Goal: Task Accomplishment & Management: Manage account settings

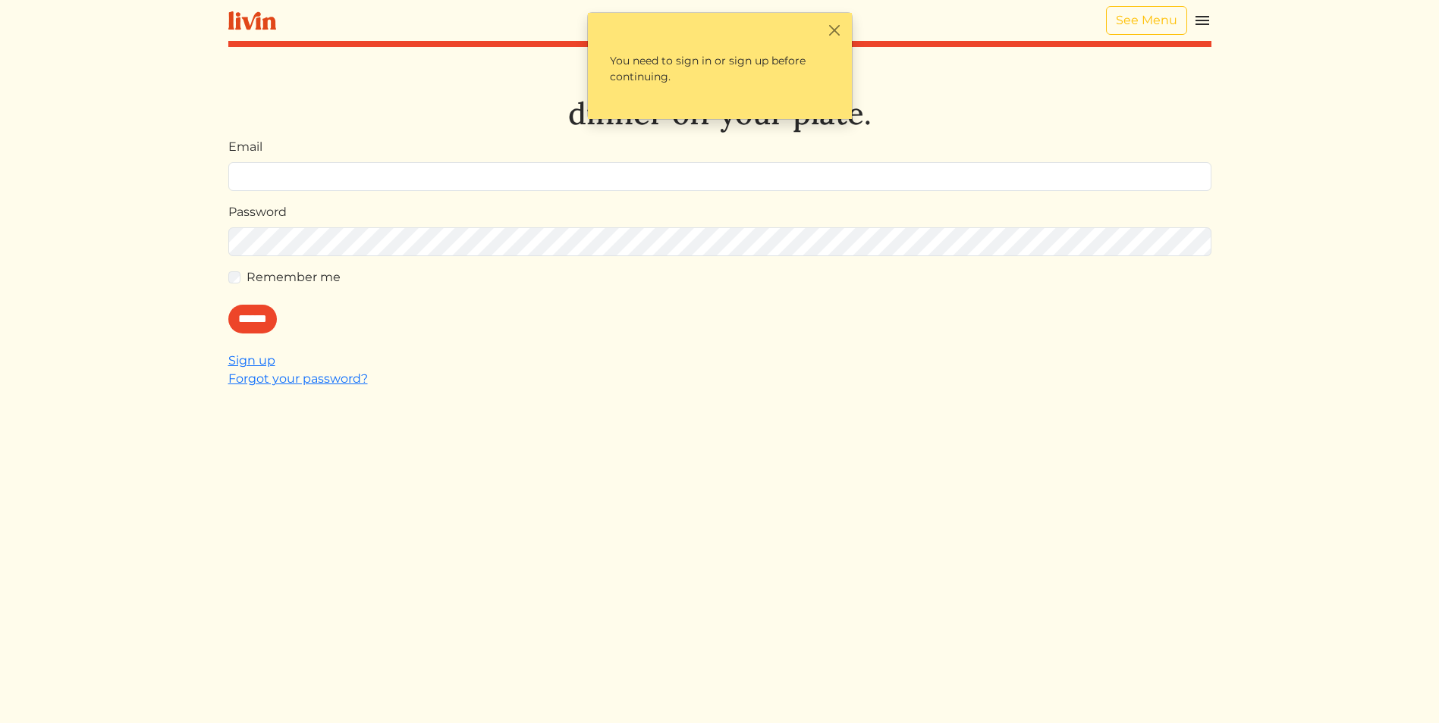
click at [304, 170] on input "Email" at bounding box center [719, 176] width 983 height 29
type input "**********"
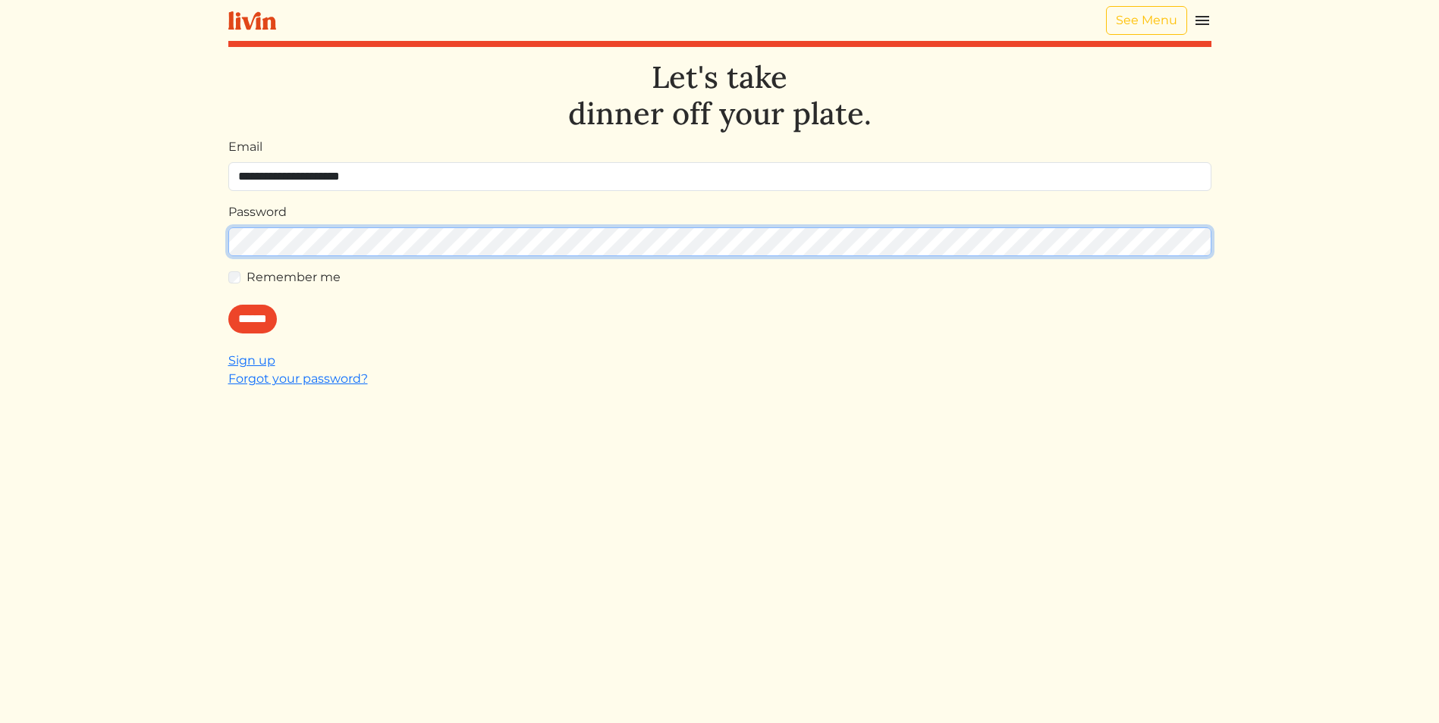
click at [228, 305] on input "******" at bounding box center [252, 319] width 49 height 29
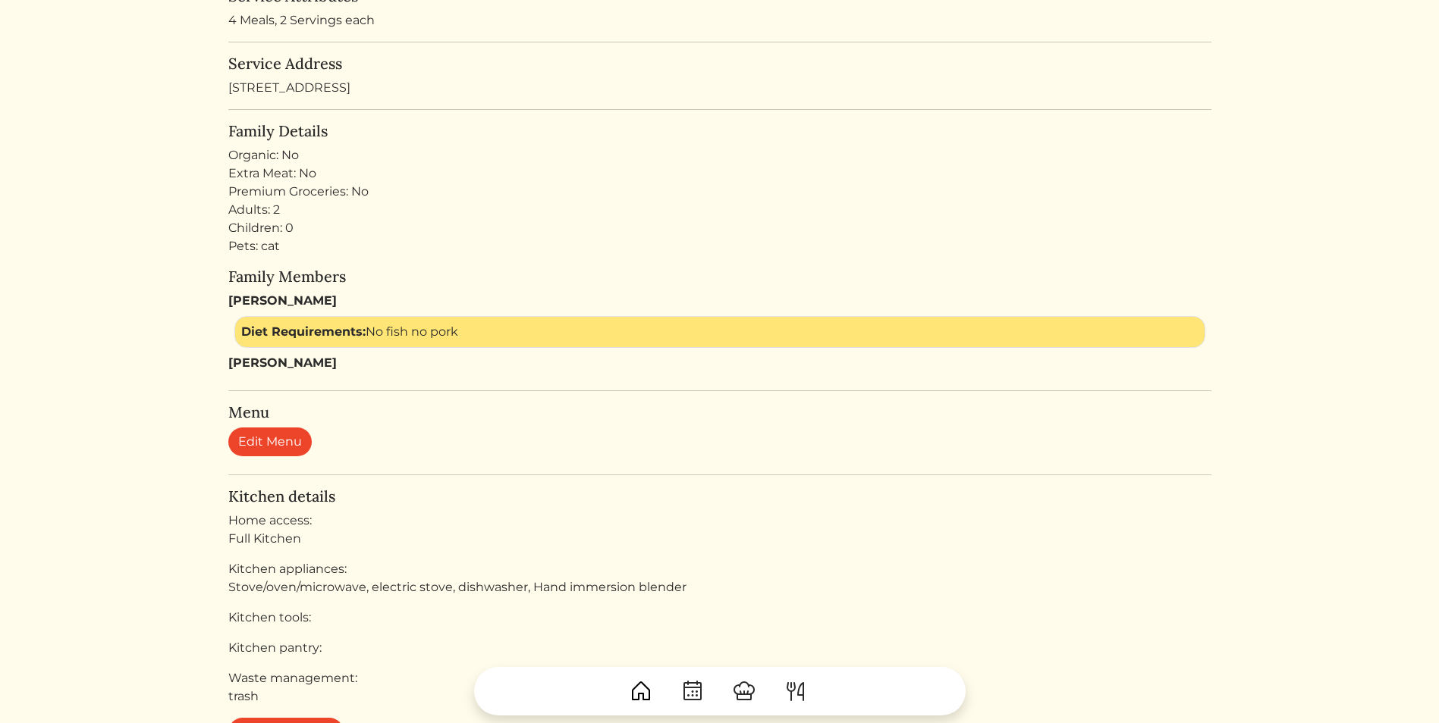
scroll to position [379, 0]
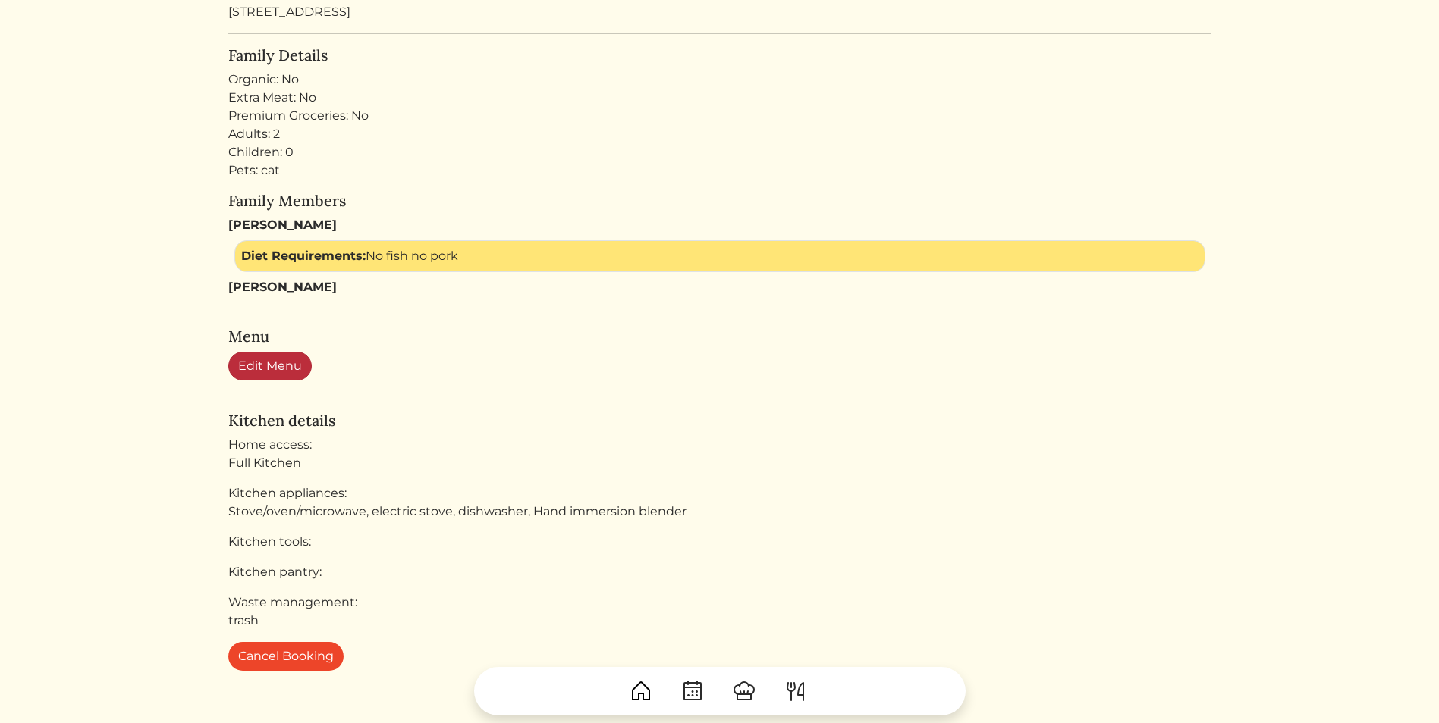
click at [283, 376] on link "Edit Menu" at bounding box center [269, 366] width 83 height 29
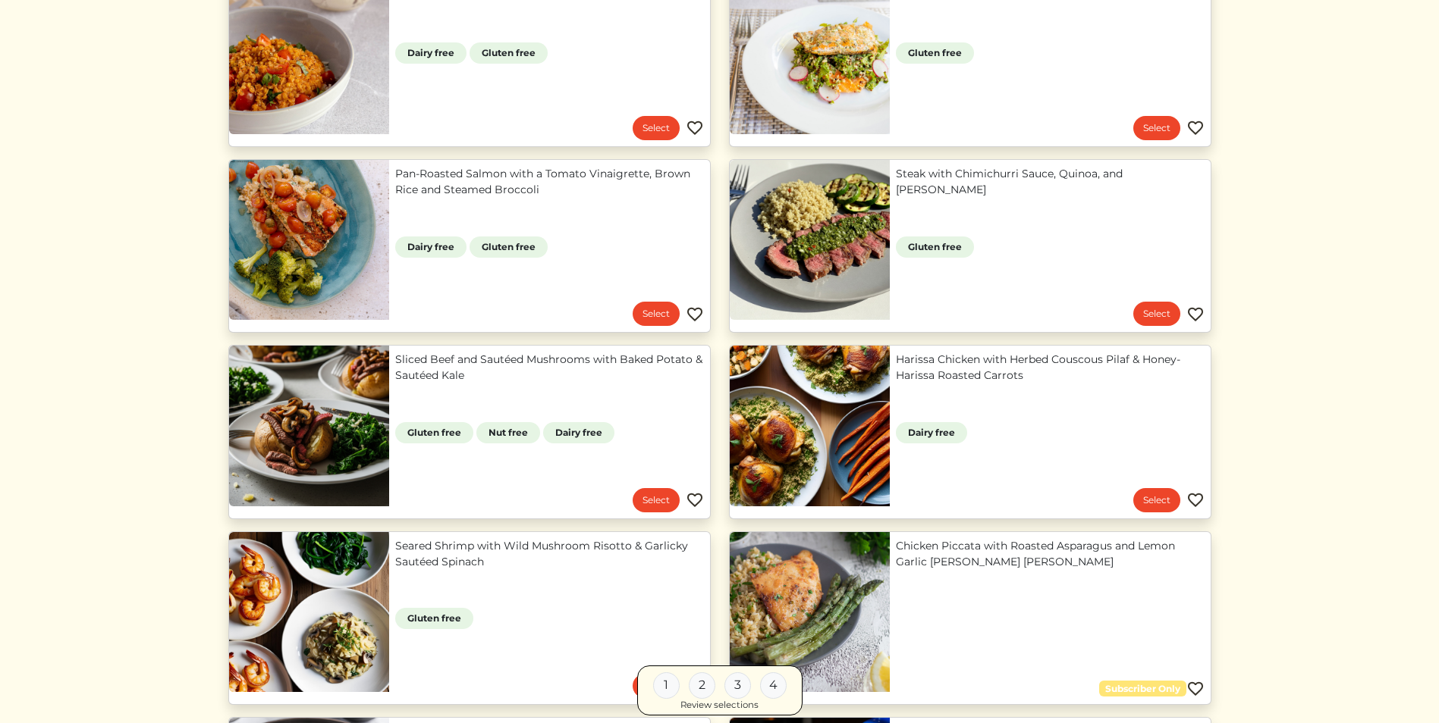
scroll to position [834, 0]
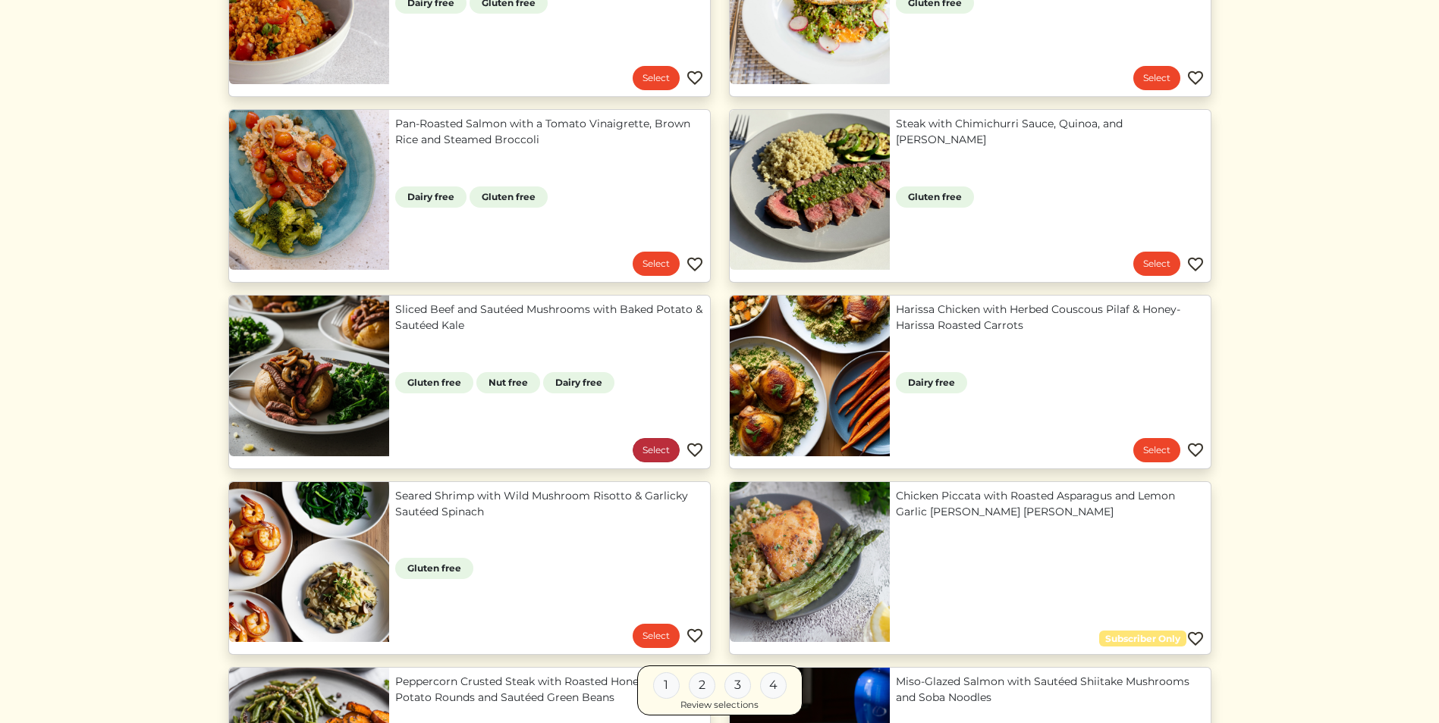
click at [648, 447] on link "Select" at bounding box center [655, 450] width 47 height 24
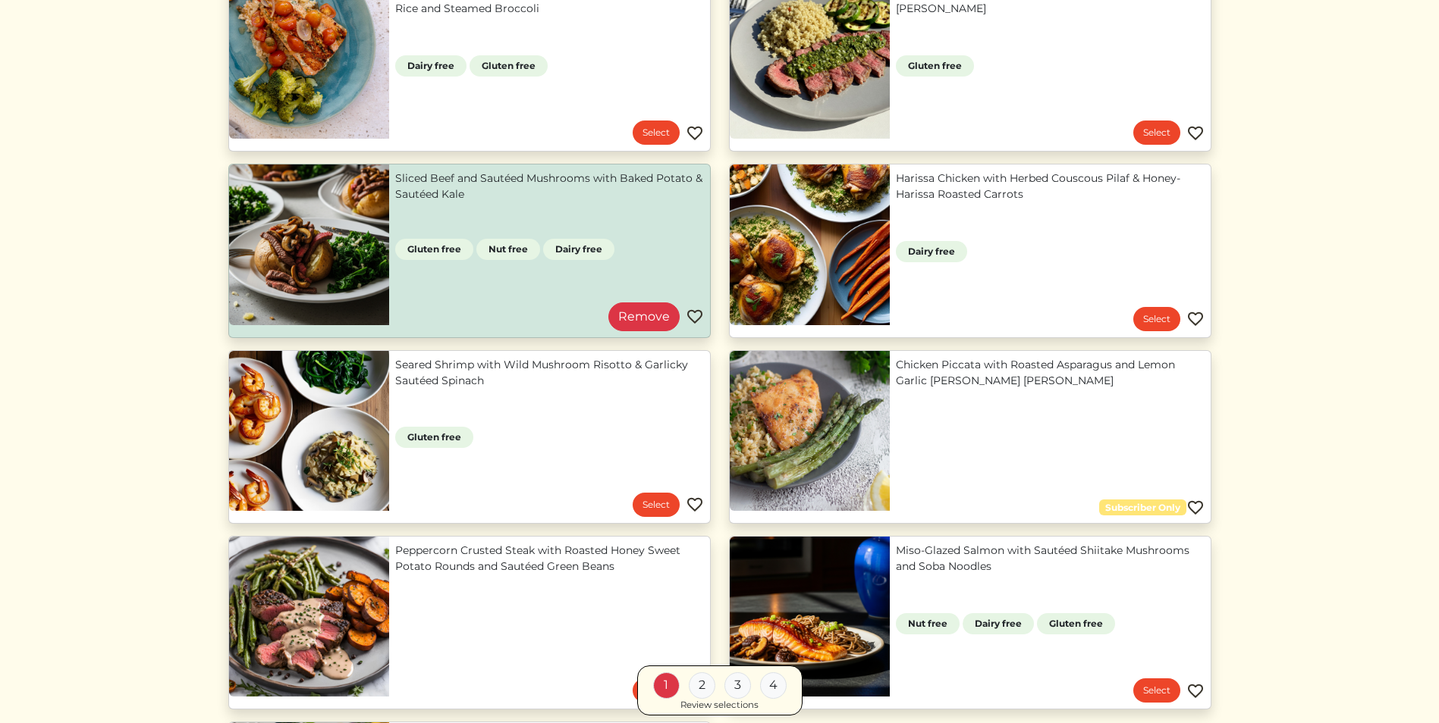
scroll to position [1062, 0]
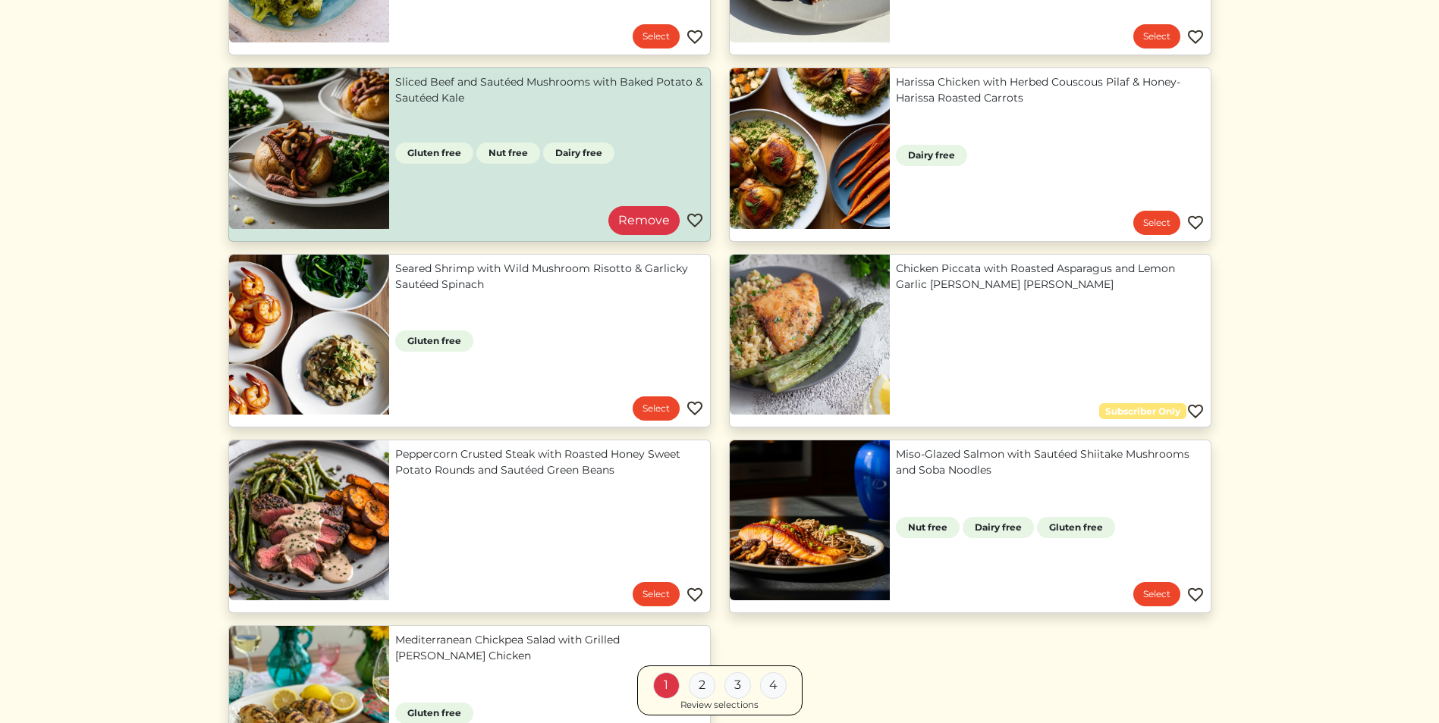
click at [1147, 293] on link "Chicken Piccata with Roasted Asparagus and Lemon Garlic Herb Brown Rice" at bounding box center [1050, 277] width 309 height 32
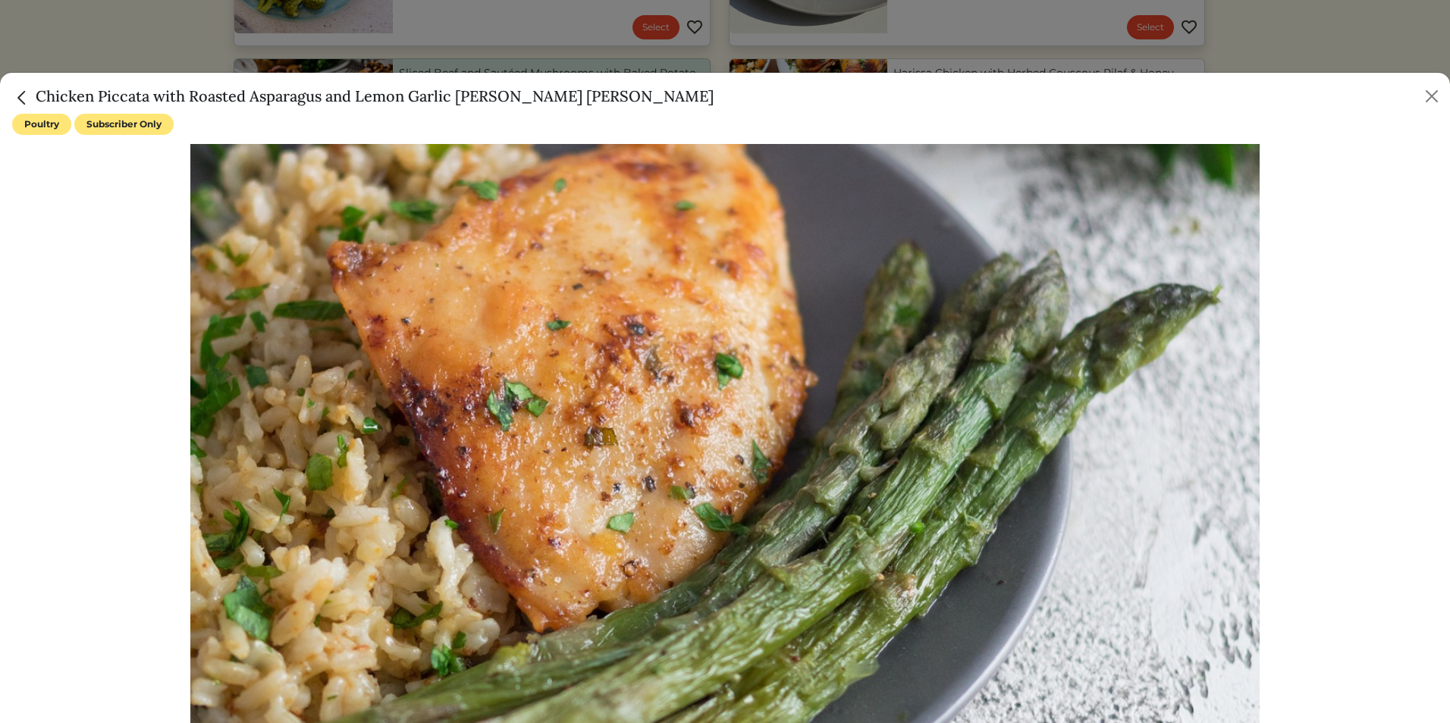
click at [17, 95] on img "Close" at bounding box center [22, 98] width 20 height 20
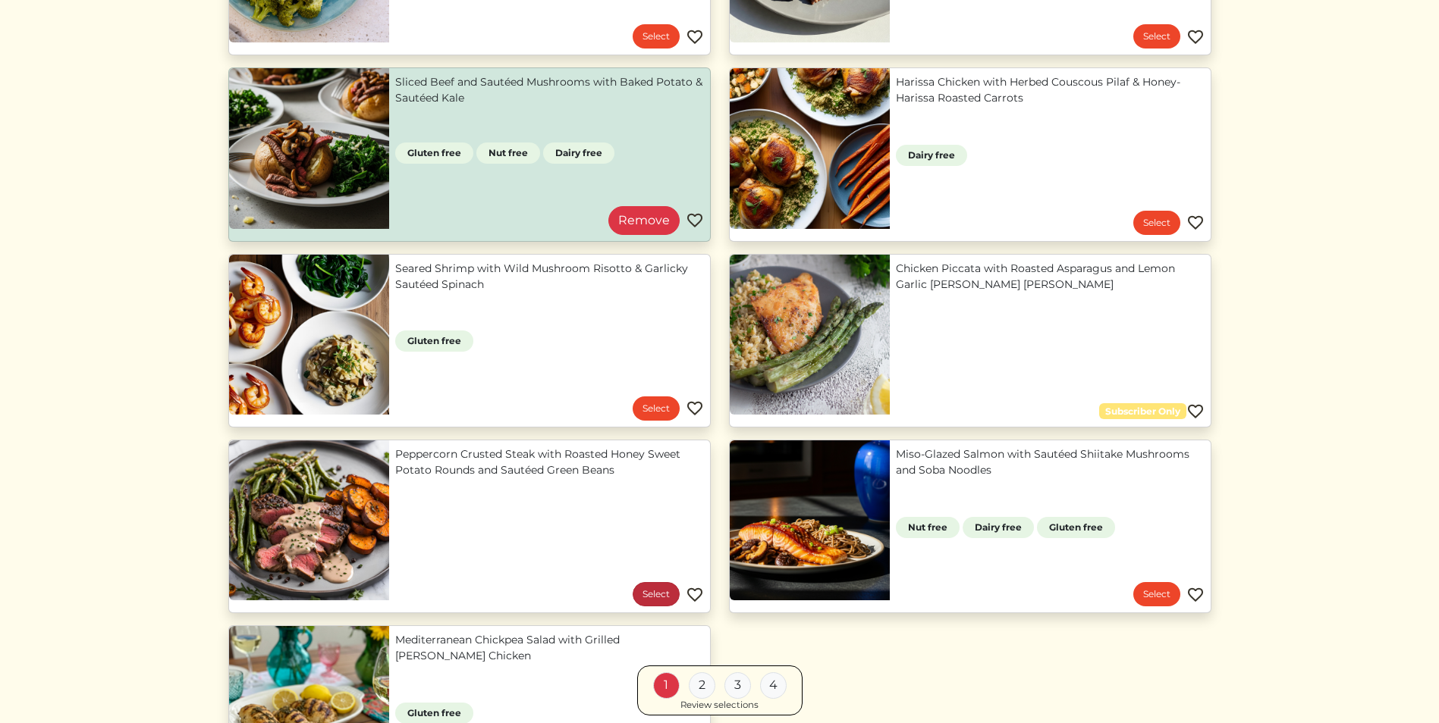
click at [646, 593] on link "Select" at bounding box center [655, 594] width 47 height 24
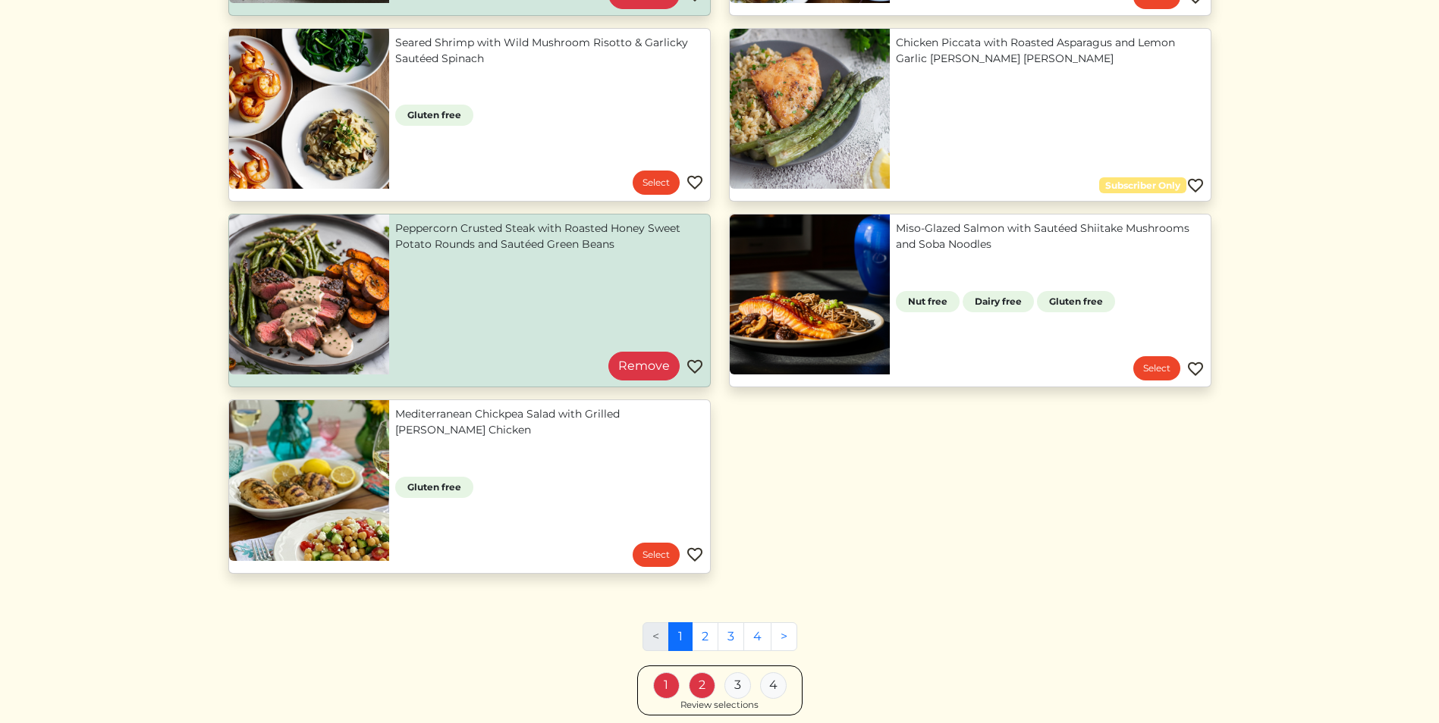
scroll to position [1289, 0]
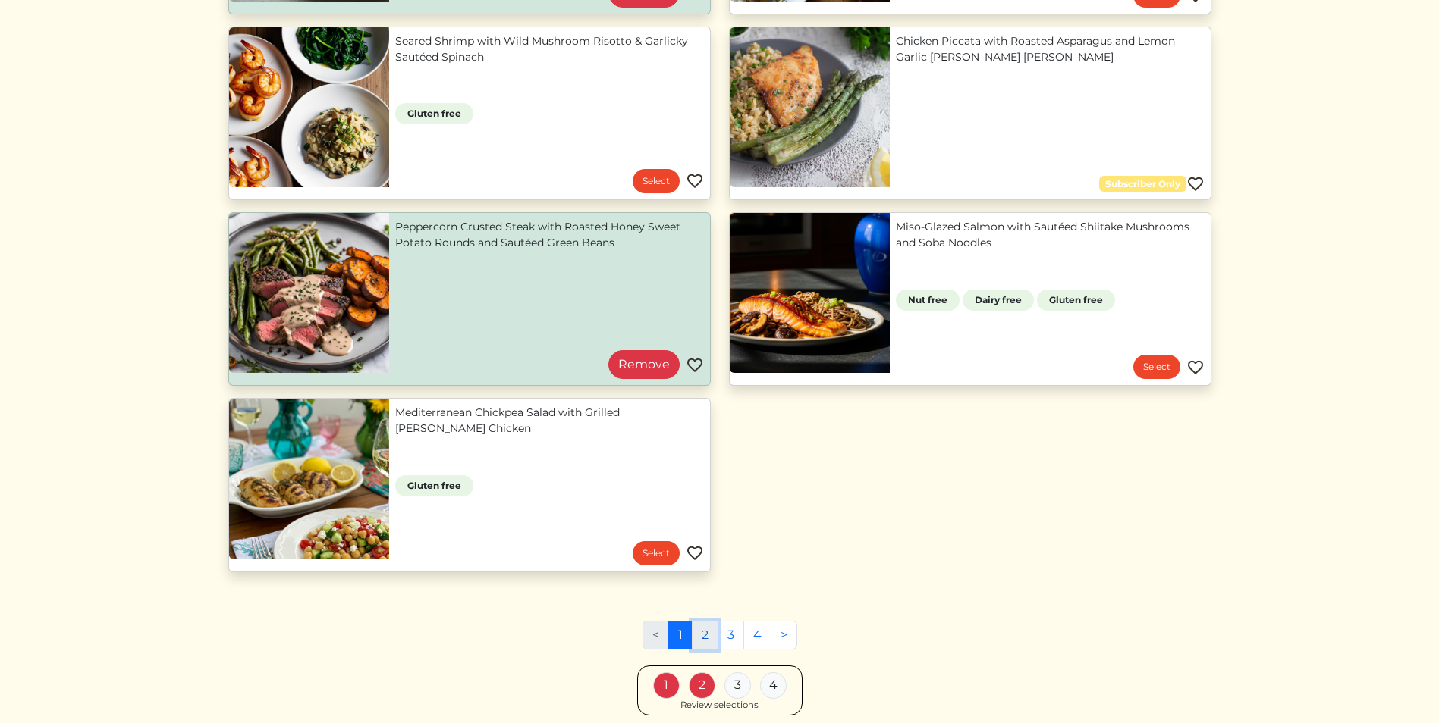
click at [704, 637] on link "2" at bounding box center [705, 635] width 27 height 29
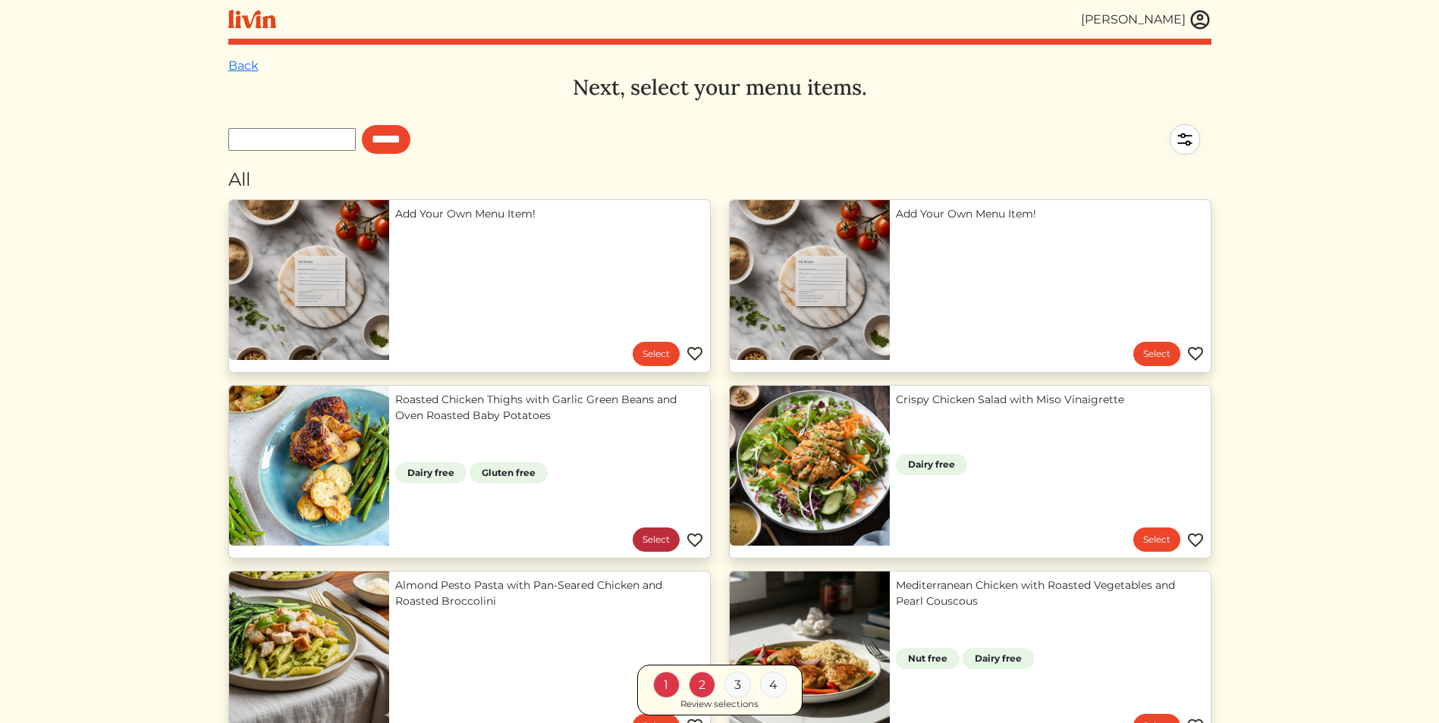
click at [653, 535] on link "Select" at bounding box center [655, 540] width 47 height 24
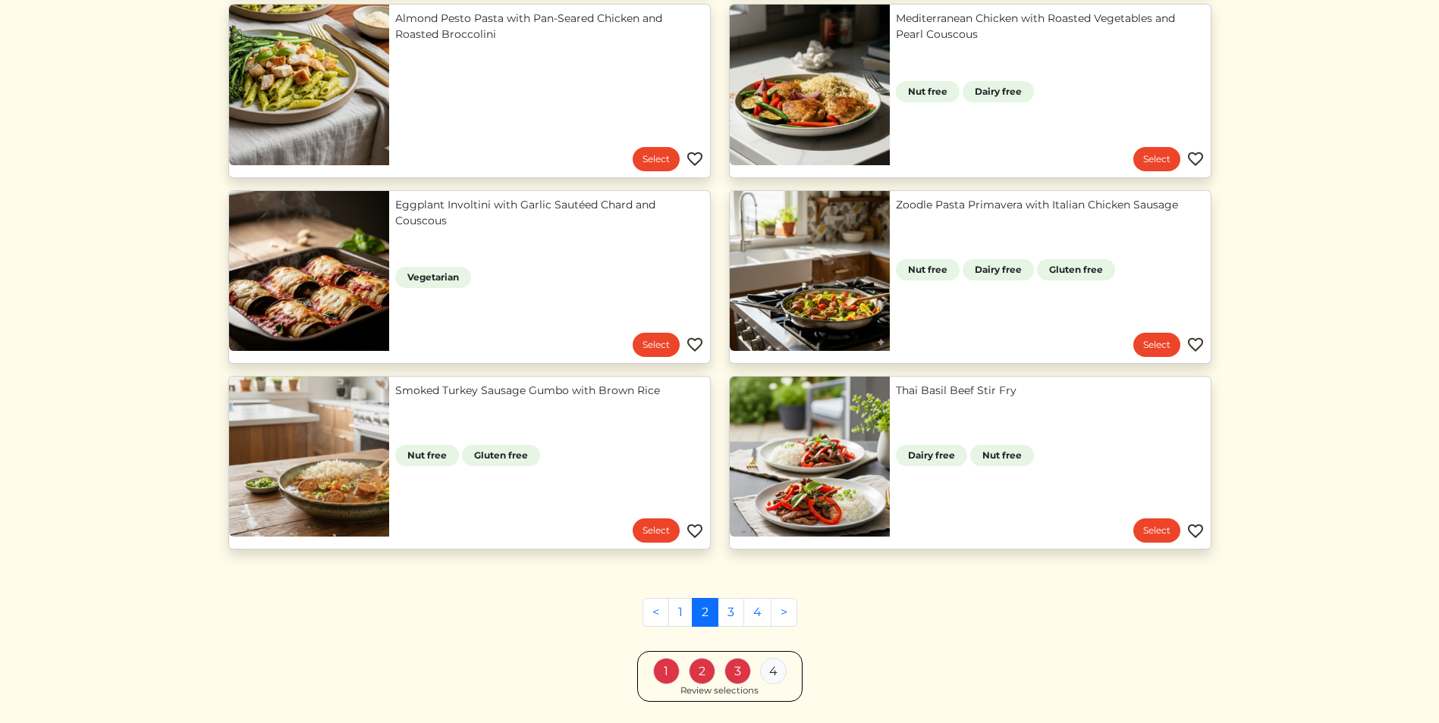
scroll to position [607, 0]
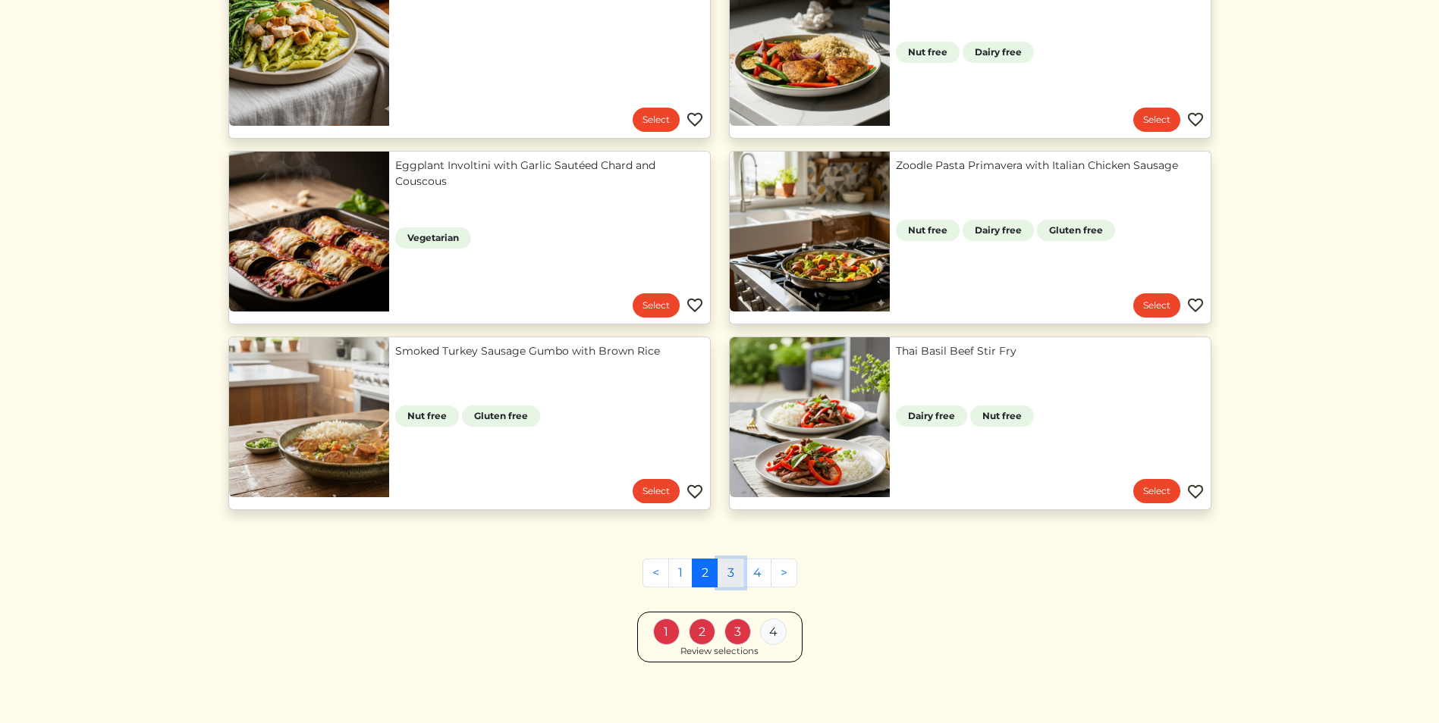
click at [730, 572] on link "3" at bounding box center [730, 573] width 27 height 29
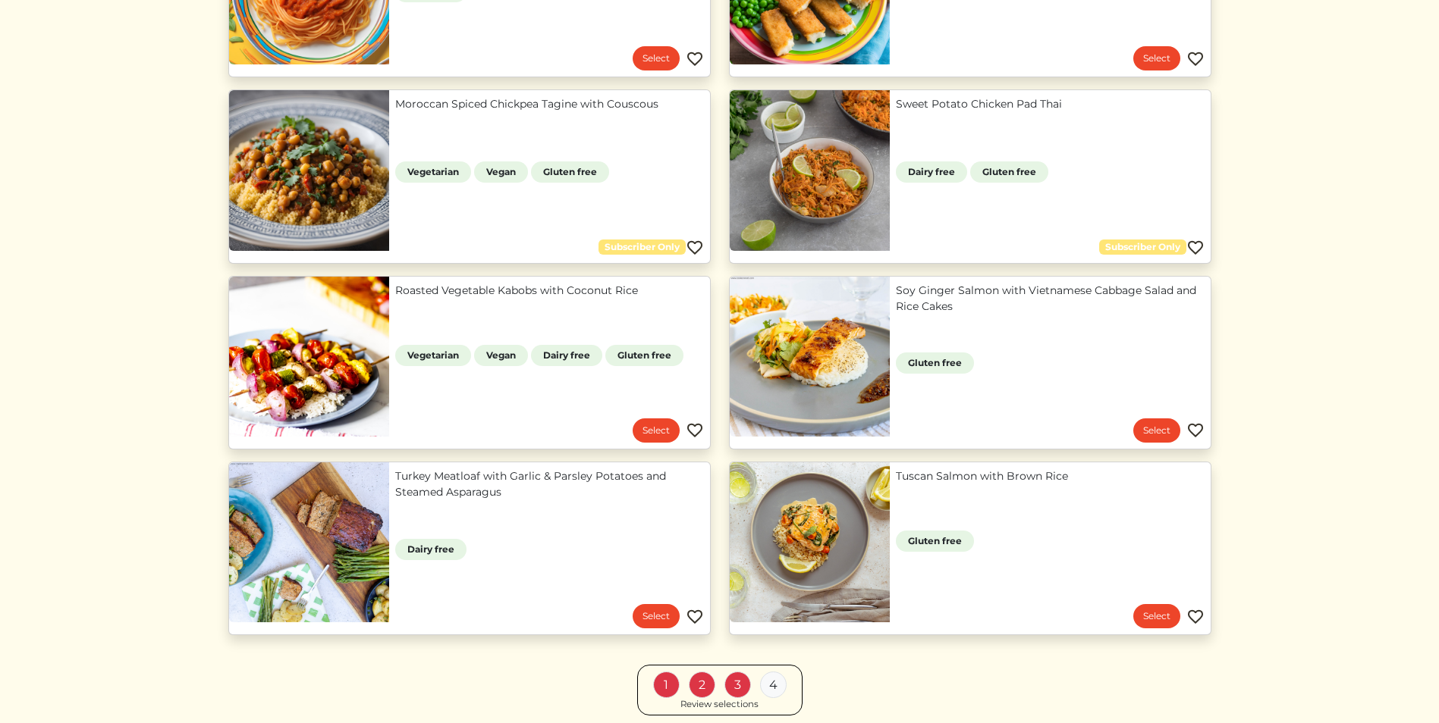
scroll to position [1137, 0]
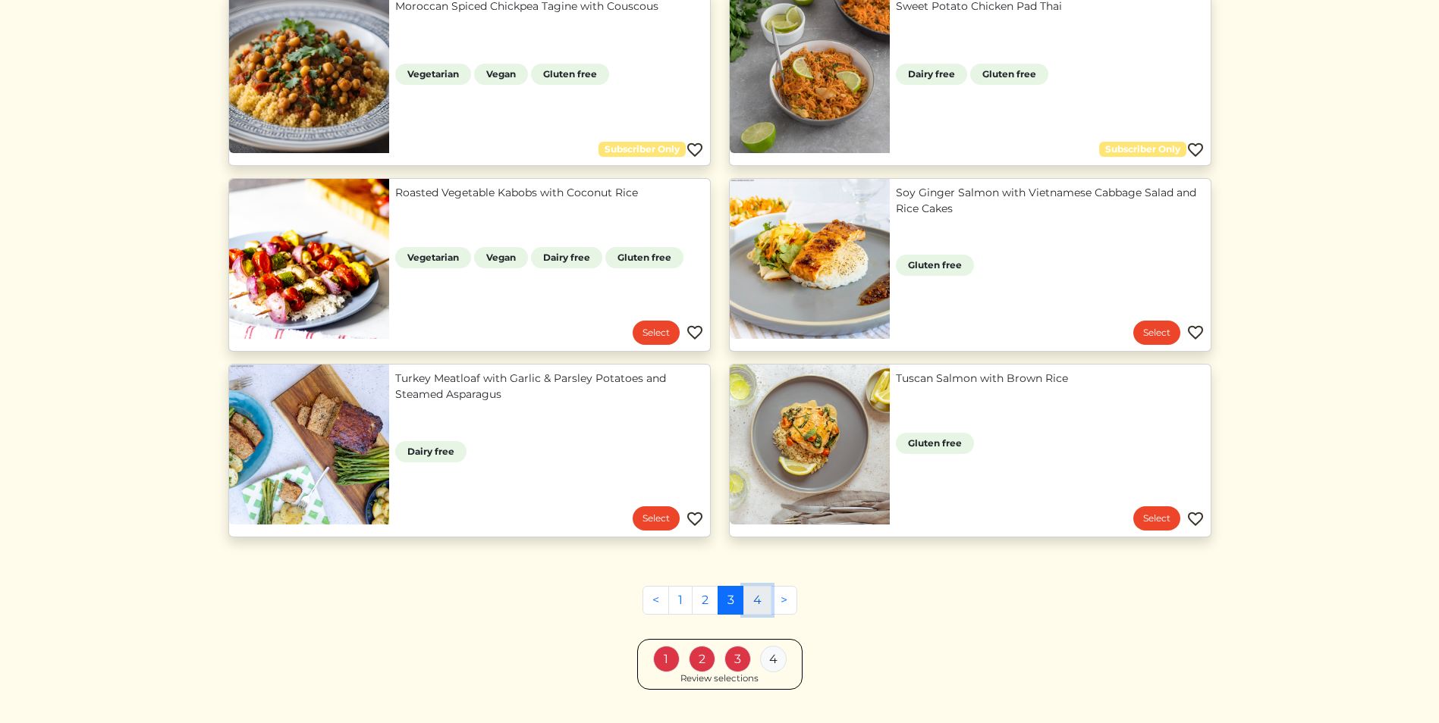
click at [755, 601] on link "4" at bounding box center [757, 600] width 28 height 29
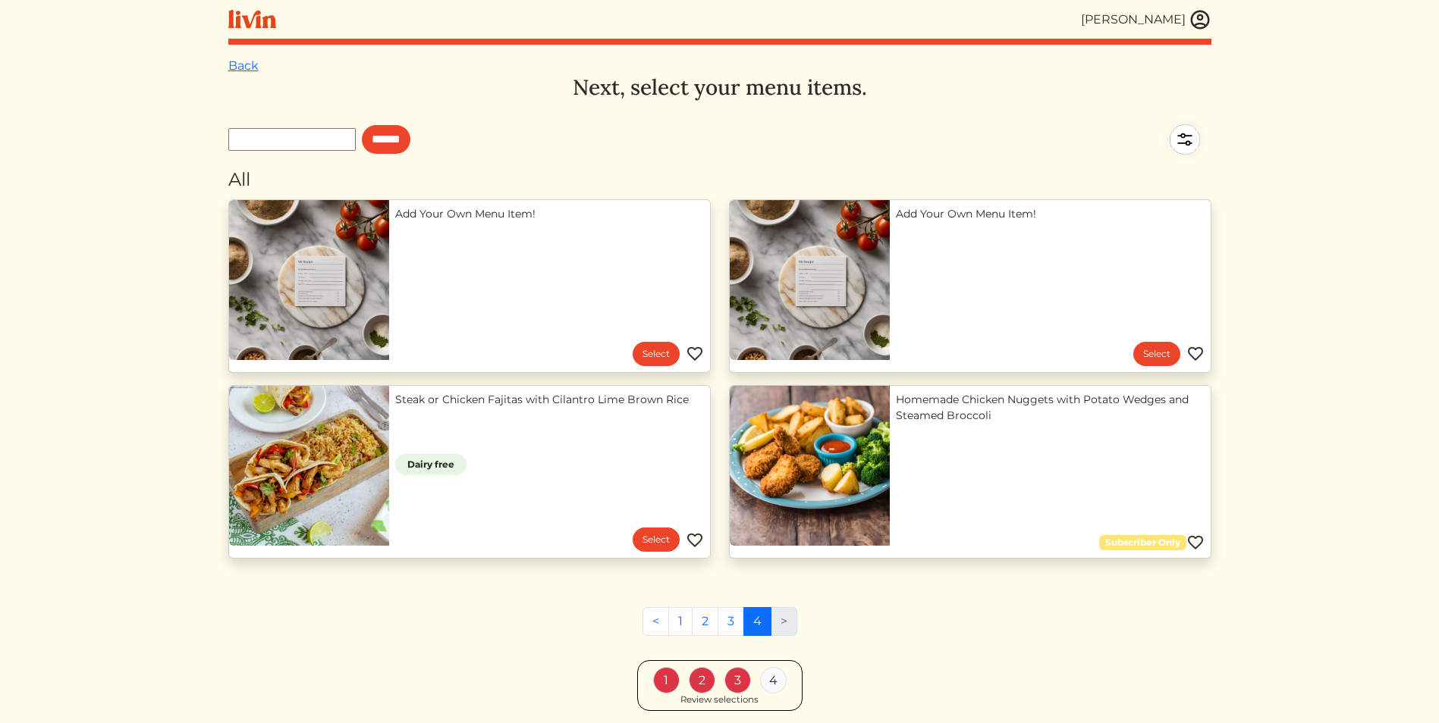
click at [786, 617] on li ">" at bounding box center [784, 621] width 26 height 29
click at [780, 620] on li ">" at bounding box center [784, 621] width 26 height 29
click at [654, 540] on link "Select" at bounding box center [655, 540] width 47 height 24
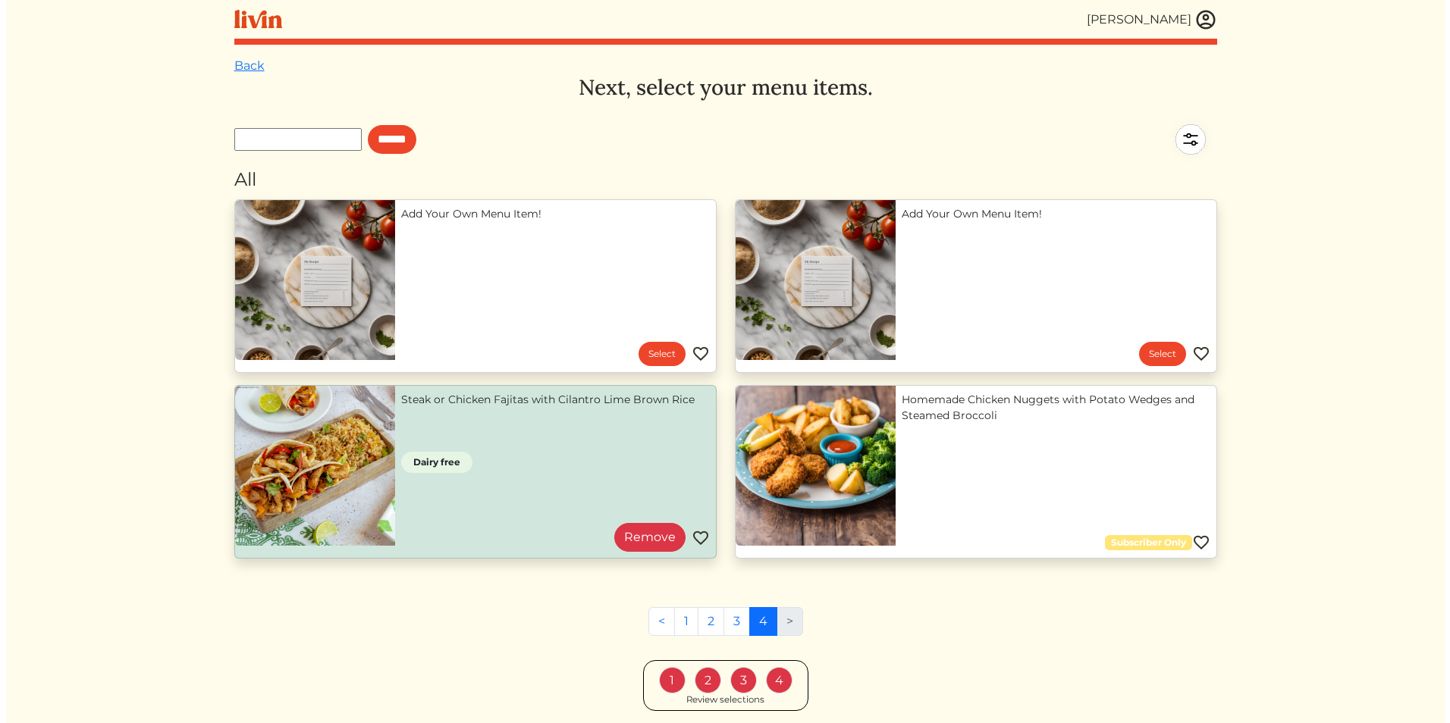
scroll to position [57, 0]
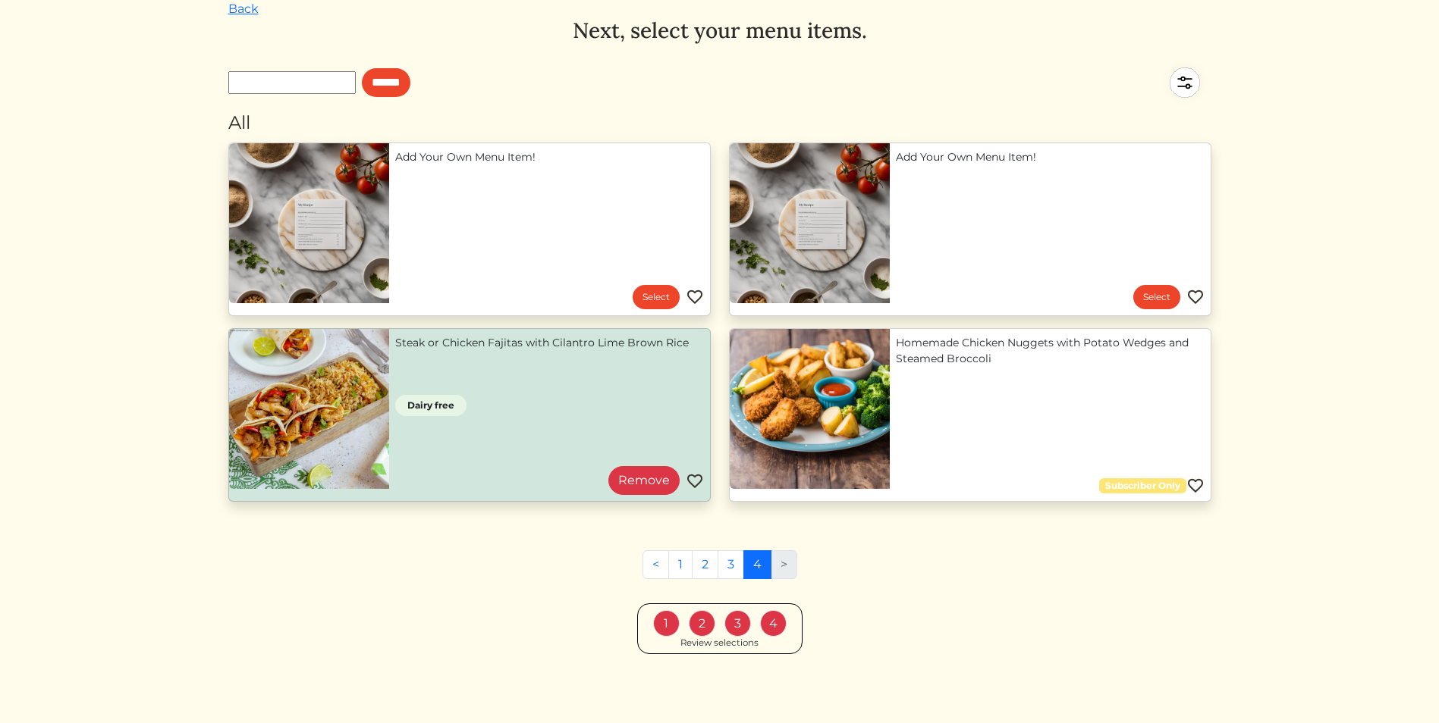
click at [742, 645] on div "Review selections" at bounding box center [719, 644] width 78 height 14
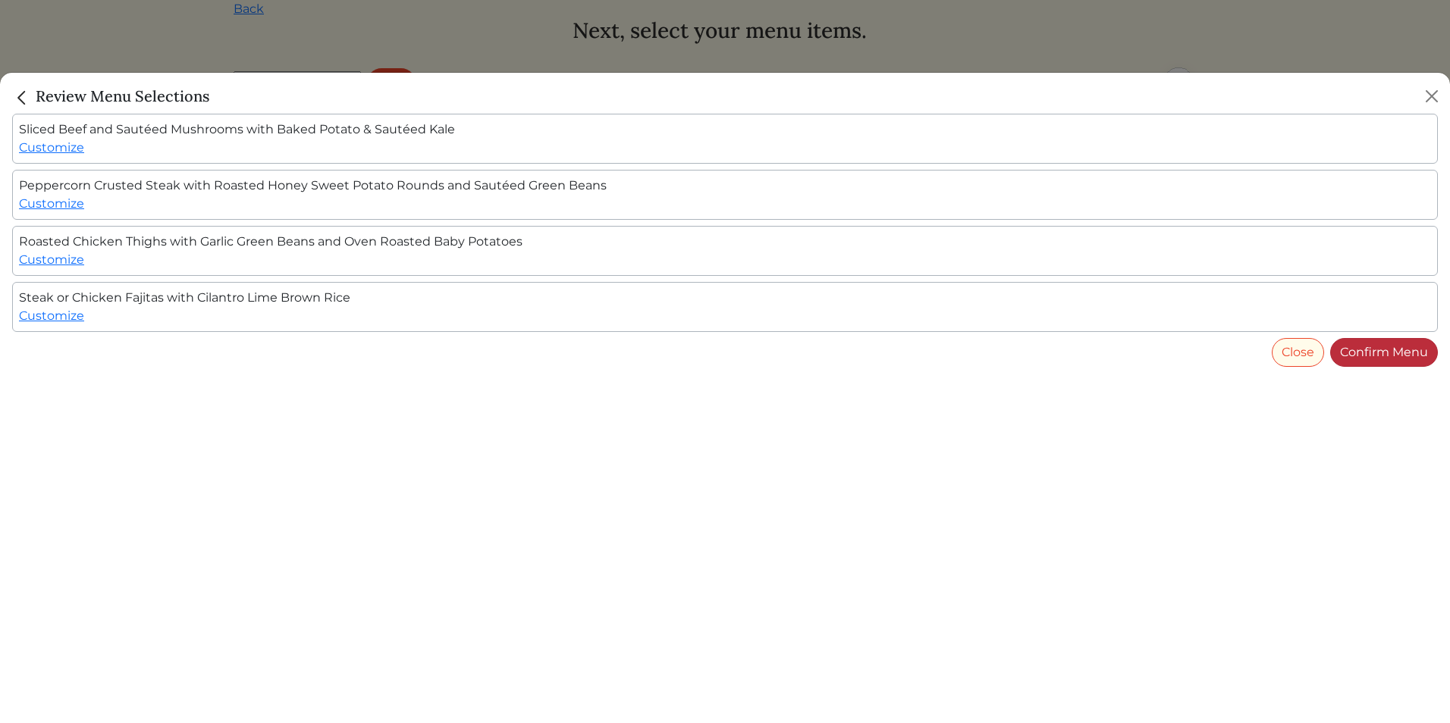
click at [1354, 349] on link "Confirm Menu" at bounding box center [1384, 352] width 108 height 29
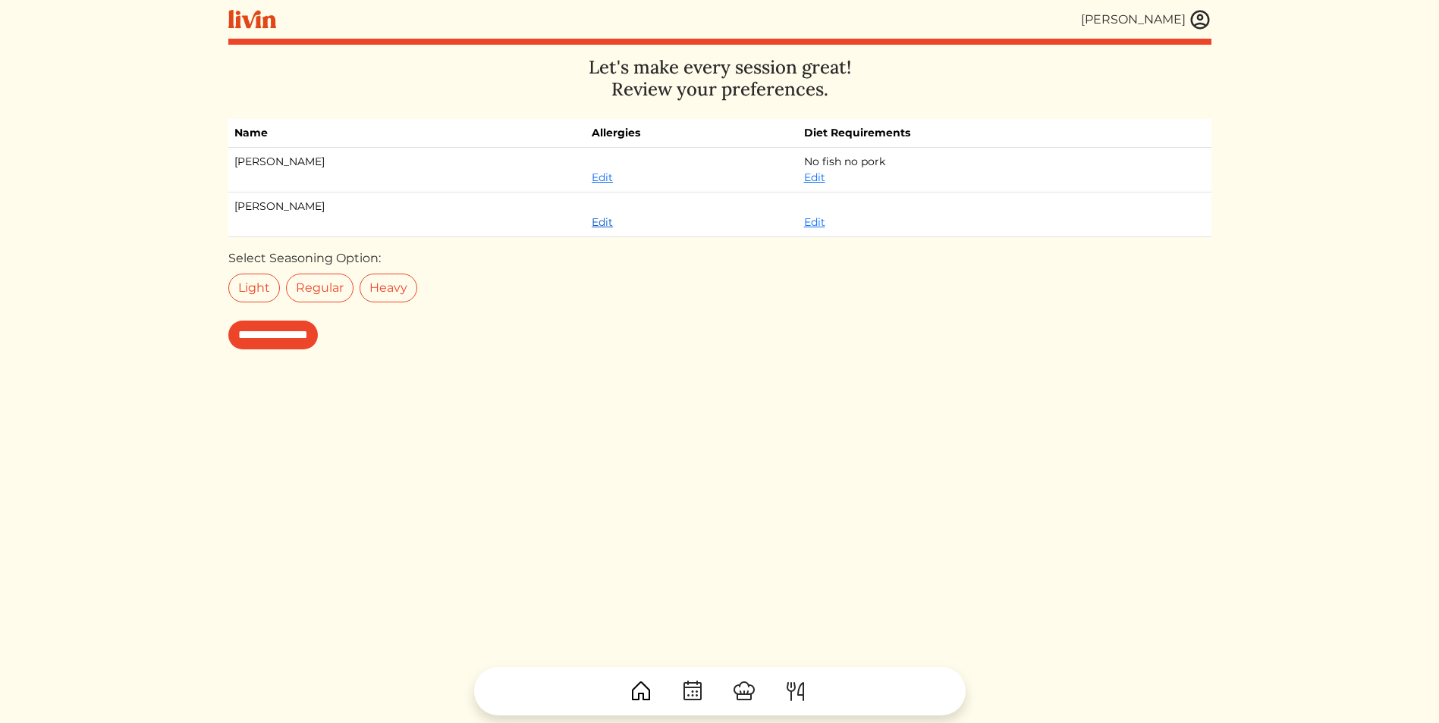
click at [591, 223] on link "Edit" at bounding box center [601, 222] width 21 height 14
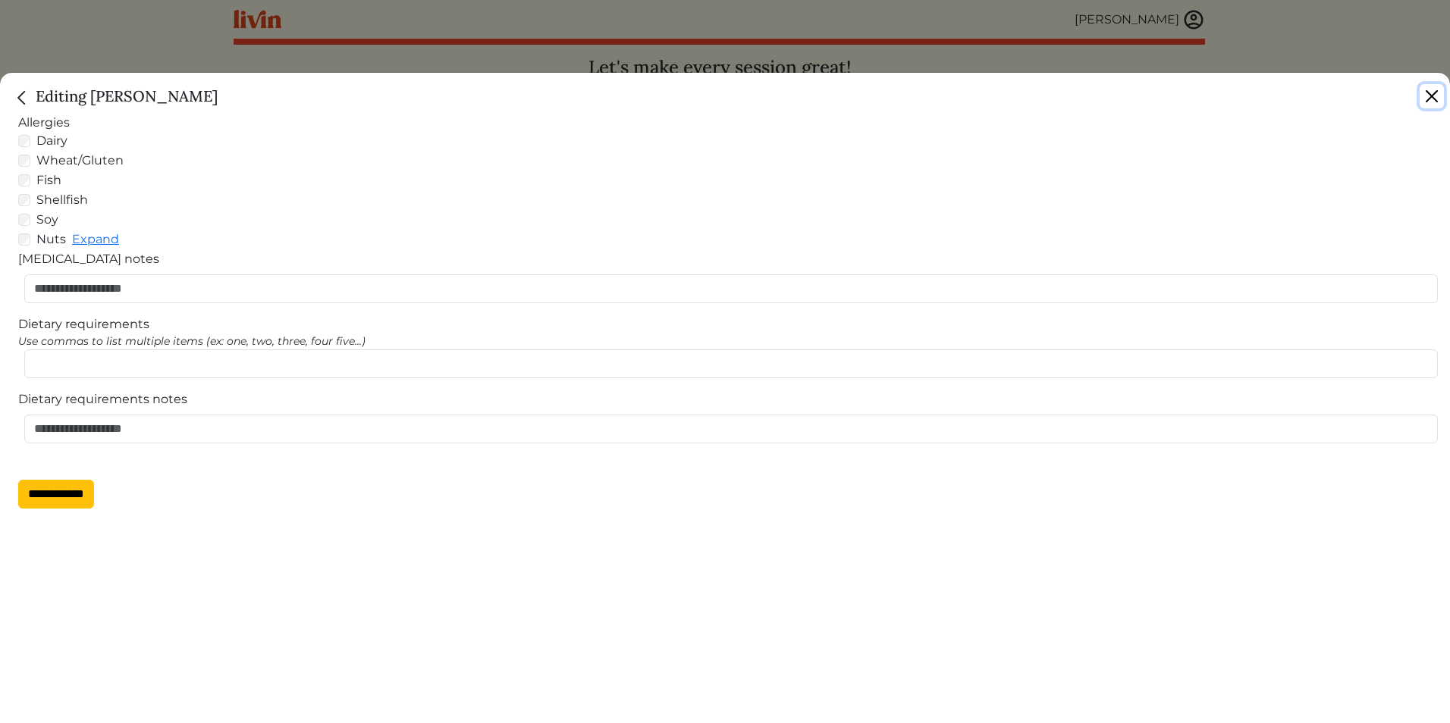
click at [1431, 99] on button "Close" at bounding box center [1432, 96] width 24 height 24
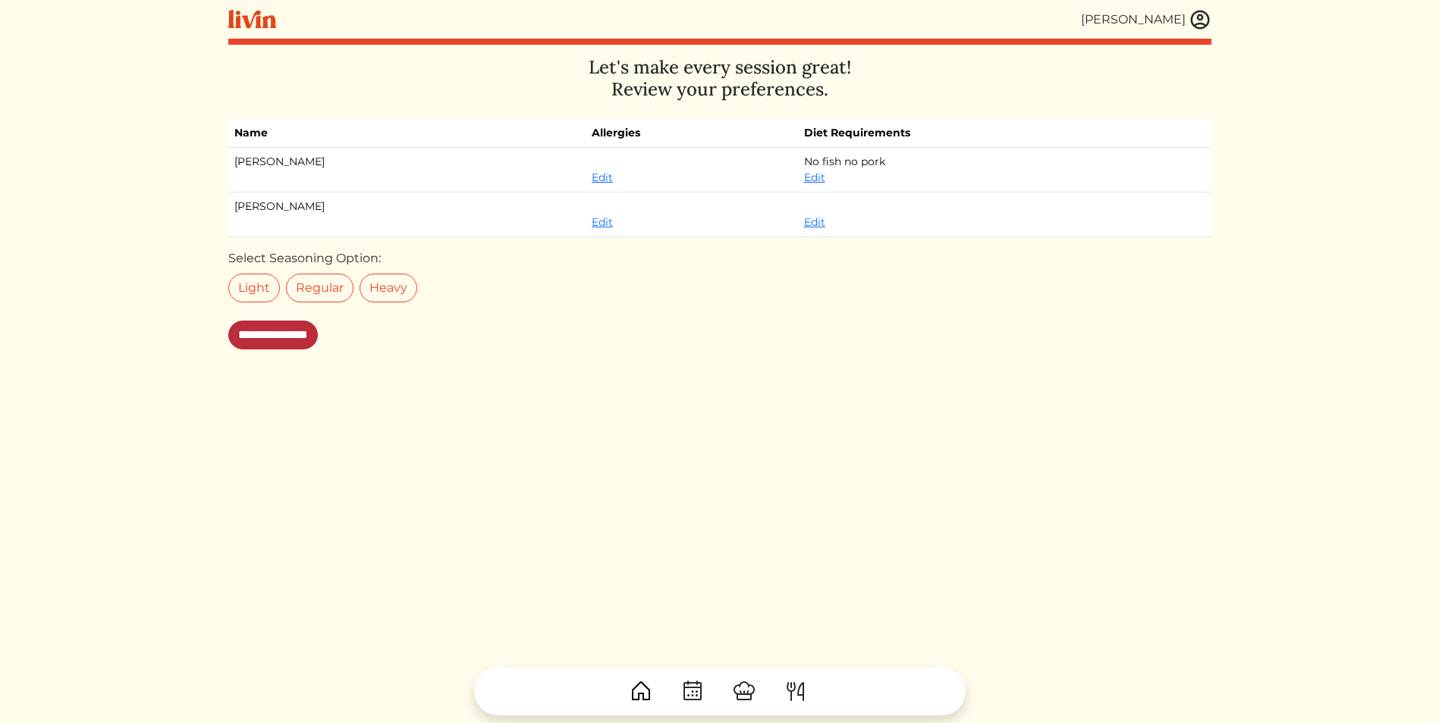
click at [286, 335] on input "**********" at bounding box center [272, 335] width 89 height 29
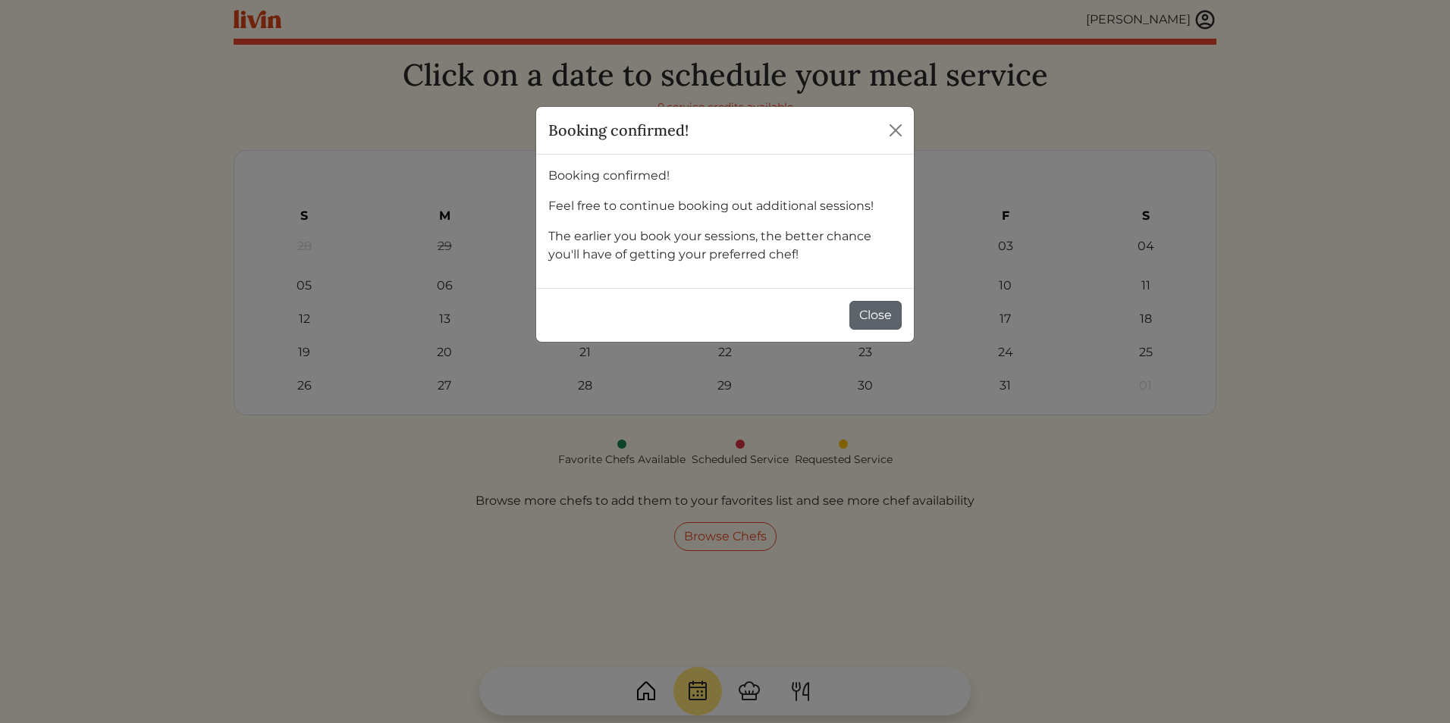
click at [880, 312] on button "Close" at bounding box center [875, 315] width 52 height 29
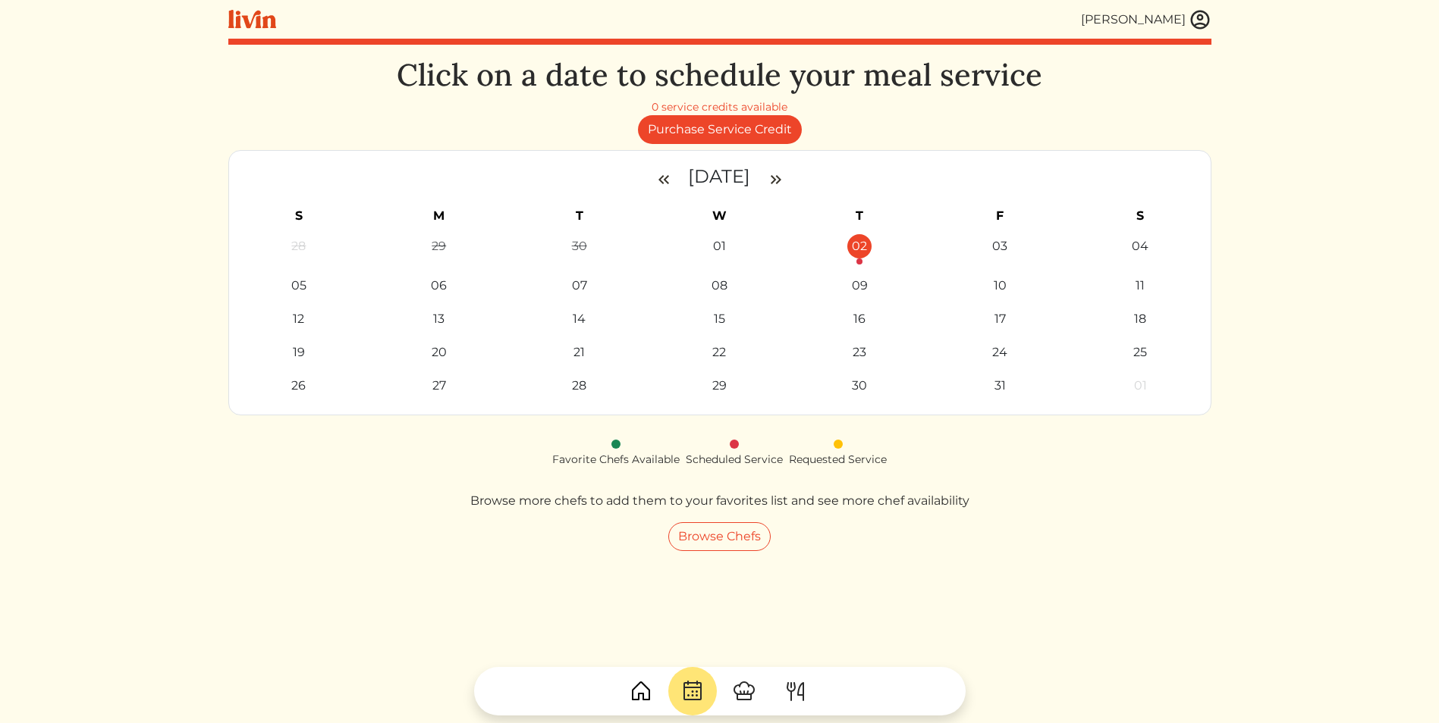
click at [864, 245] on div "02" at bounding box center [859, 246] width 24 height 24
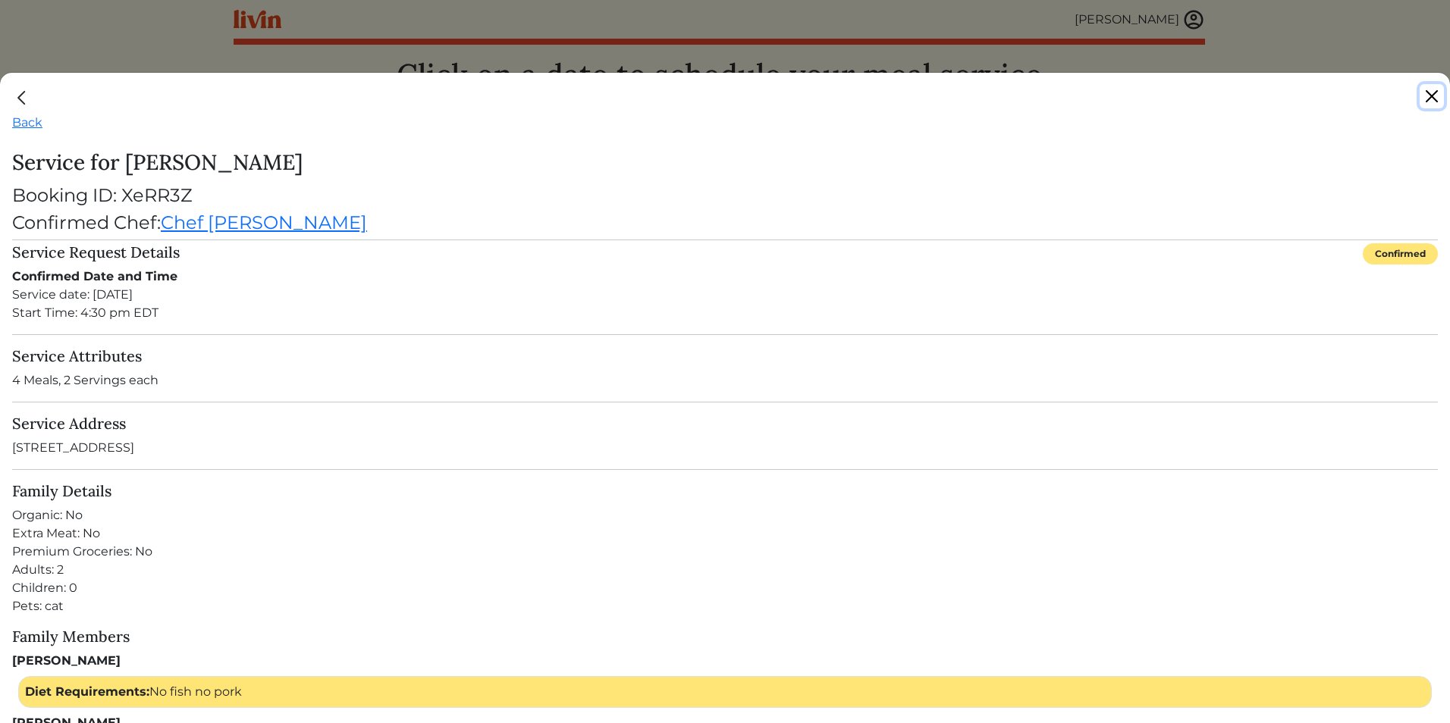
click at [1434, 95] on button "Close" at bounding box center [1432, 96] width 24 height 24
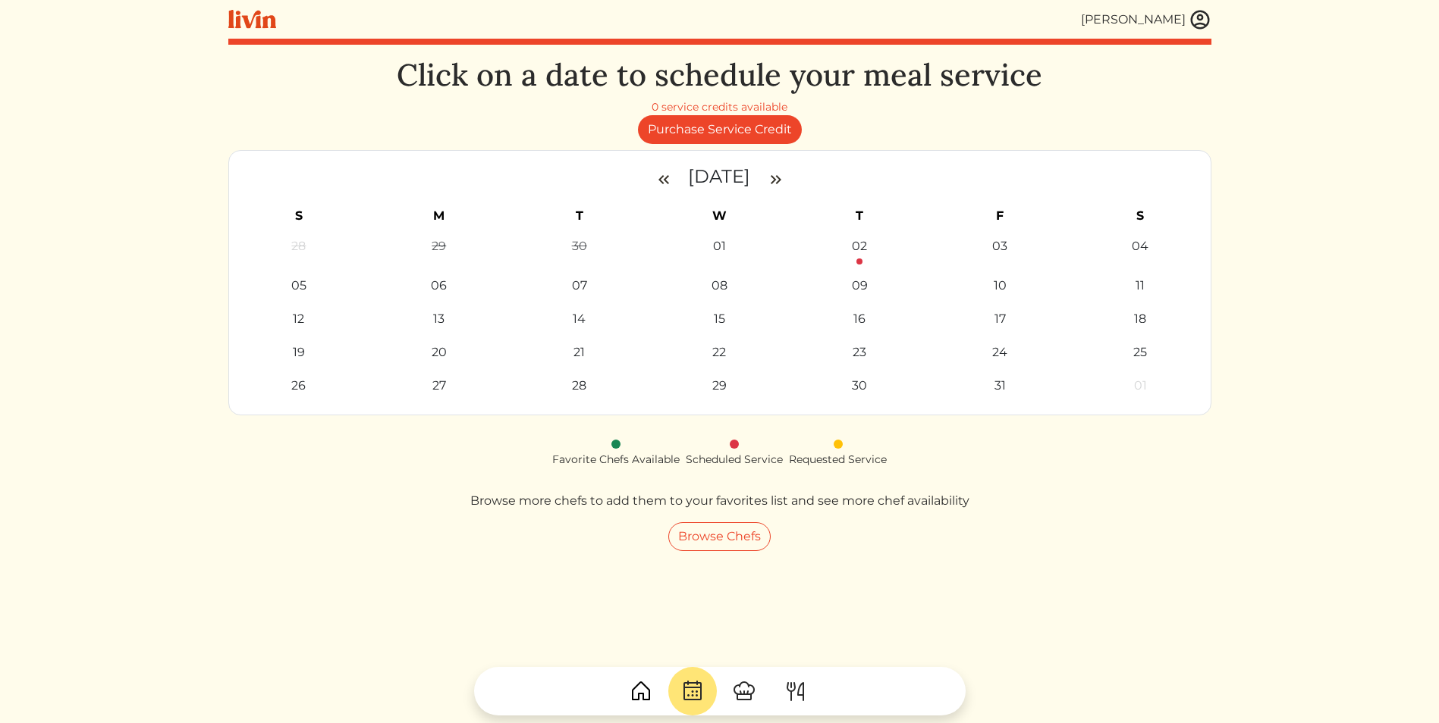
click at [1351, 126] on html "Ann m Mancuso Ann m Mancuso Log out Dashboard Services Upcoming Completed Reque…" at bounding box center [719, 361] width 1439 height 723
